Goal: Task Accomplishment & Management: Manage account settings

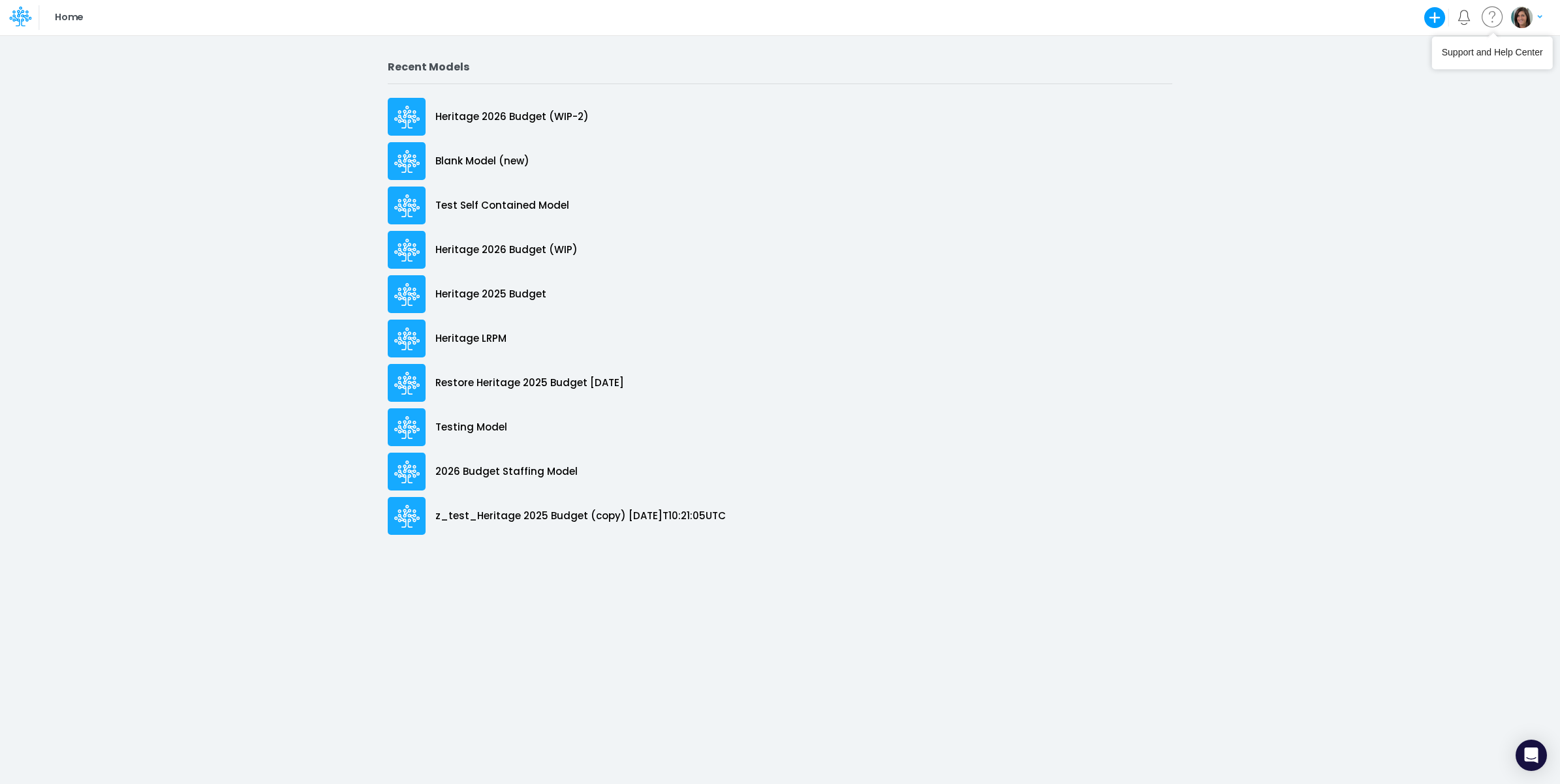
click at [1528, 18] on img "button" at bounding box center [1522, 18] width 22 height 22
click at [1456, 107] on button "Log out" at bounding box center [1473, 107] width 140 height 20
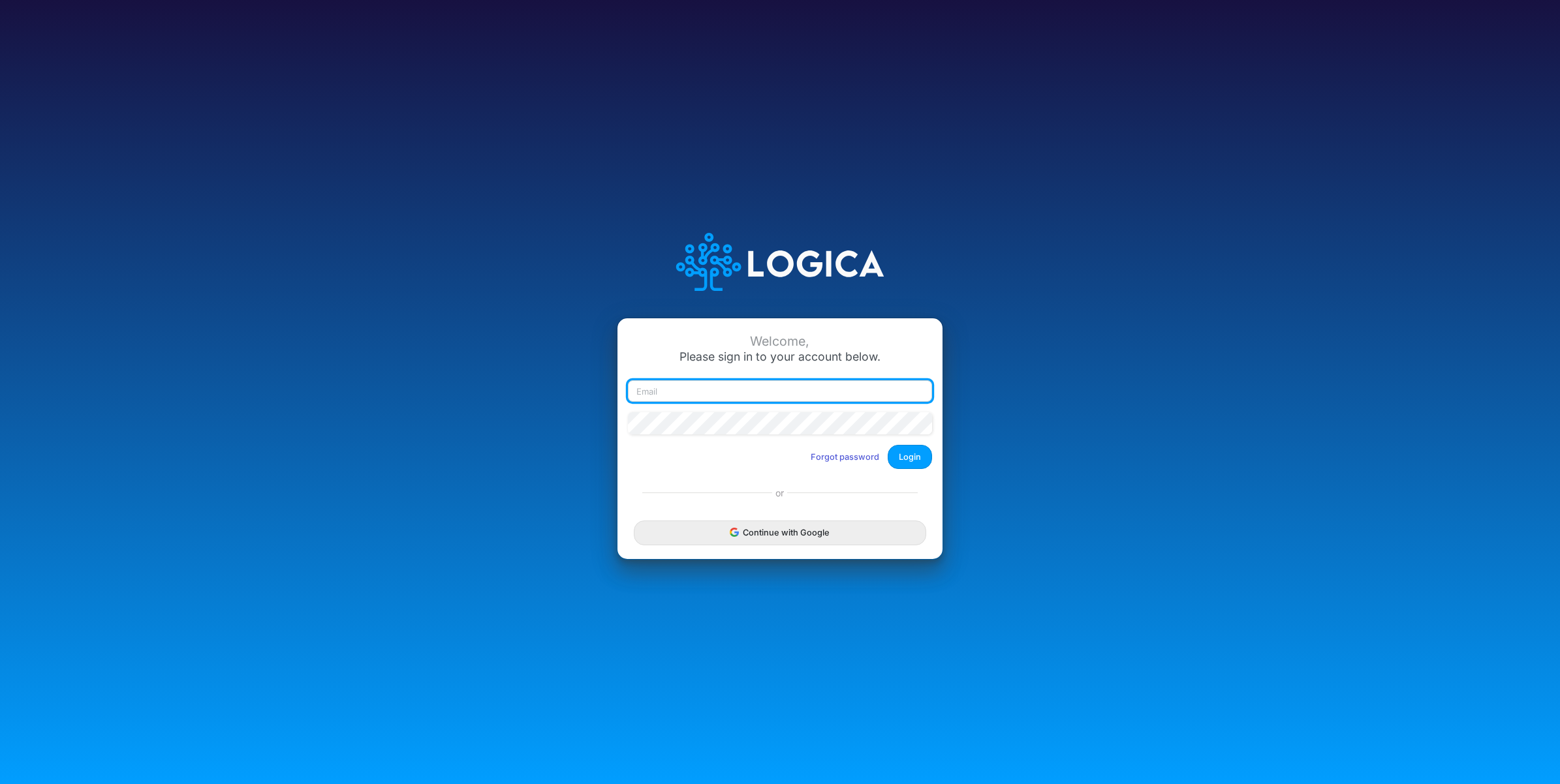
type input "carissa.castro+sharegood@logica.cloud"
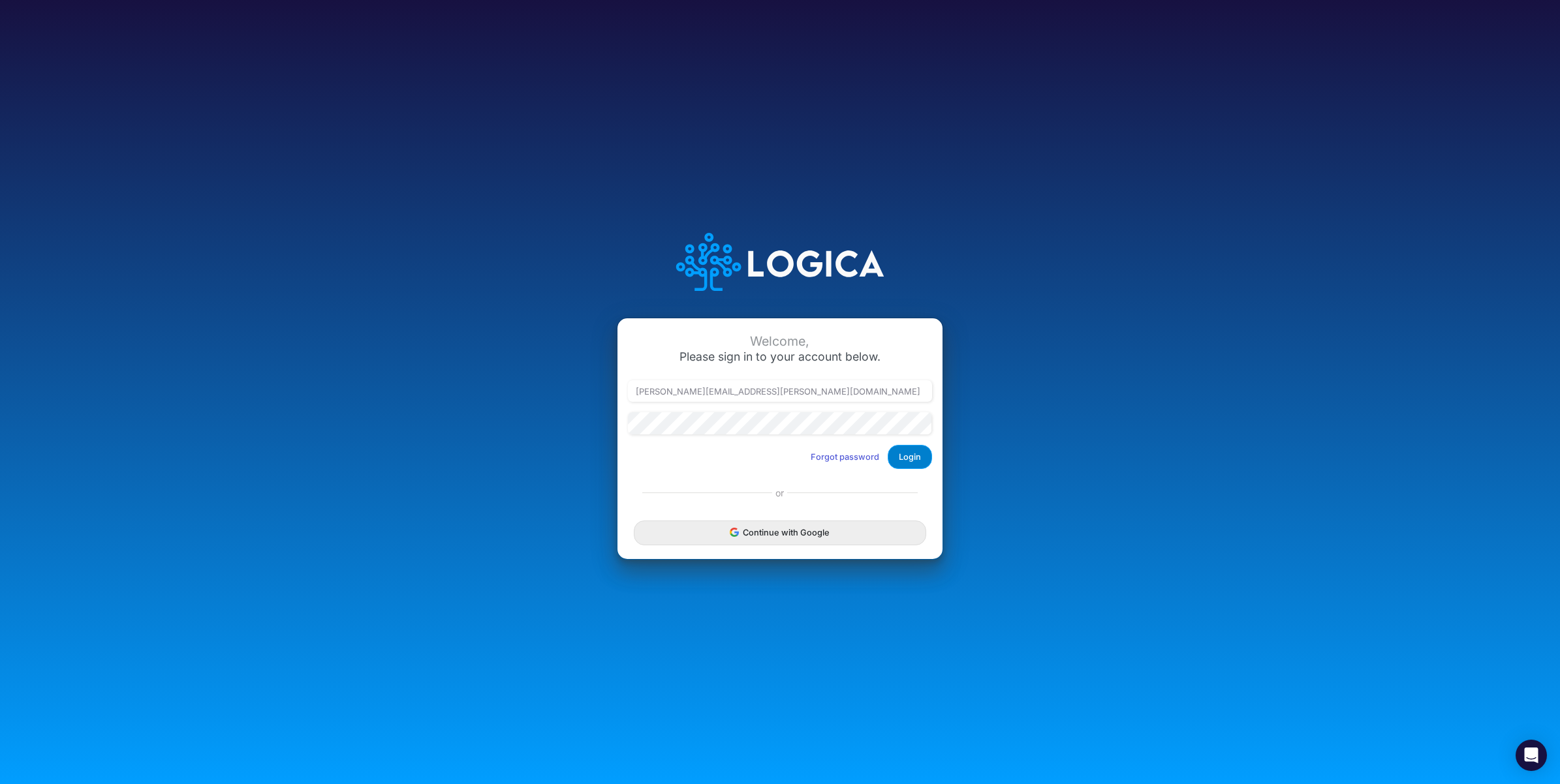
click at [915, 465] on button "Login" at bounding box center [910, 457] width 45 height 24
